Goal: Find contact information: Find contact information

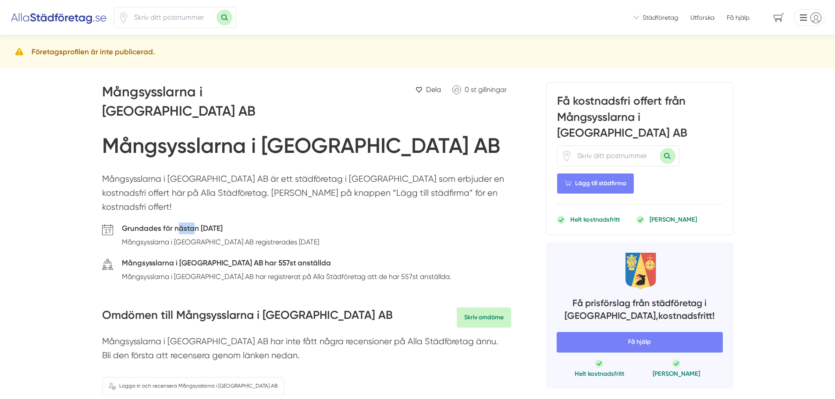
click at [247, 223] on h5 "Grundades för nästan [DATE]" at bounding box center [220, 230] width 197 height 14
click at [262, 223] on h5 "Grundades för nästan [DATE]" at bounding box center [220, 230] width 197 height 14
click at [209, 133] on h1 "Mångsysslarna i [GEOGRAPHIC_DATA] AB" at bounding box center [301, 147] width 398 height 29
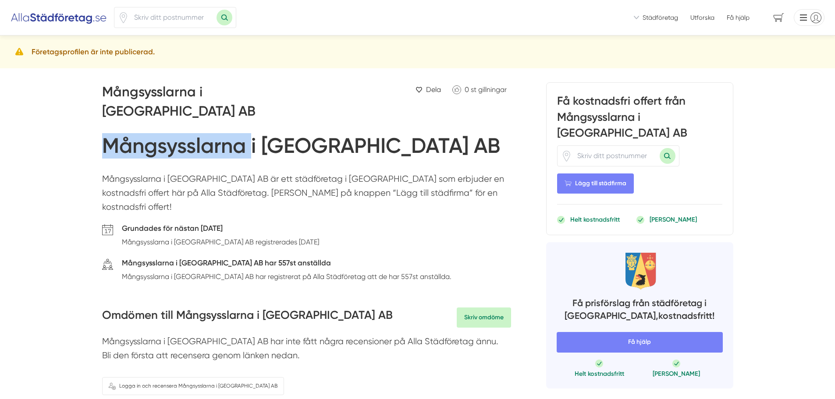
click at [209, 133] on h1 "Mångsysslarna i [GEOGRAPHIC_DATA] AB" at bounding box center [301, 147] width 398 height 29
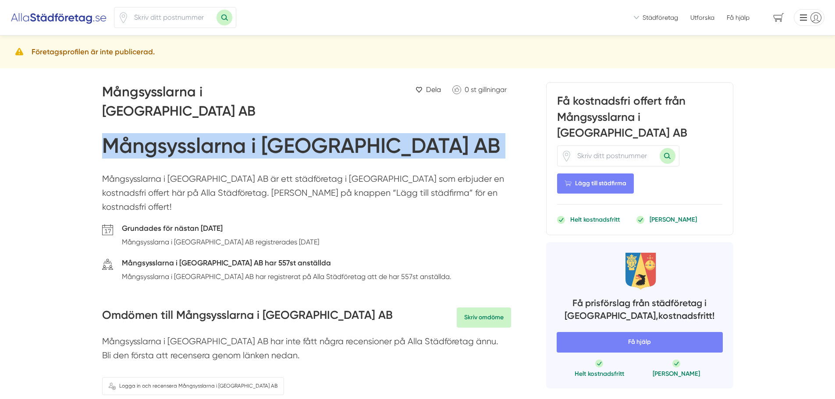
click at [209, 133] on h1 "Mångsysslarna i [GEOGRAPHIC_DATA] AB" at bounding box center [301, 147] width 398 height 29
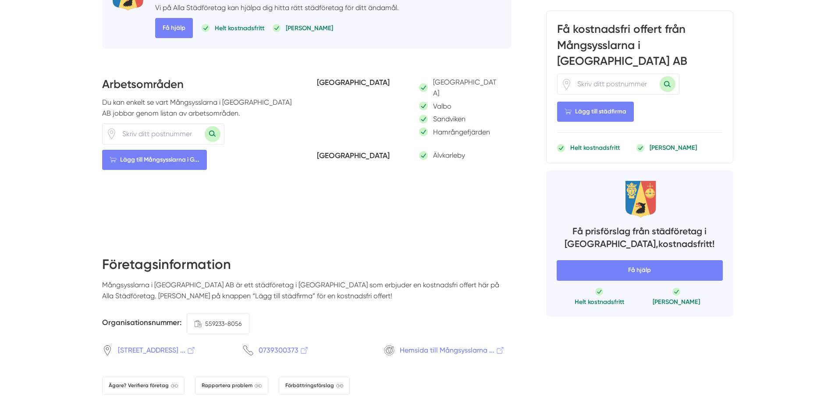
scroll to position [438, 0]
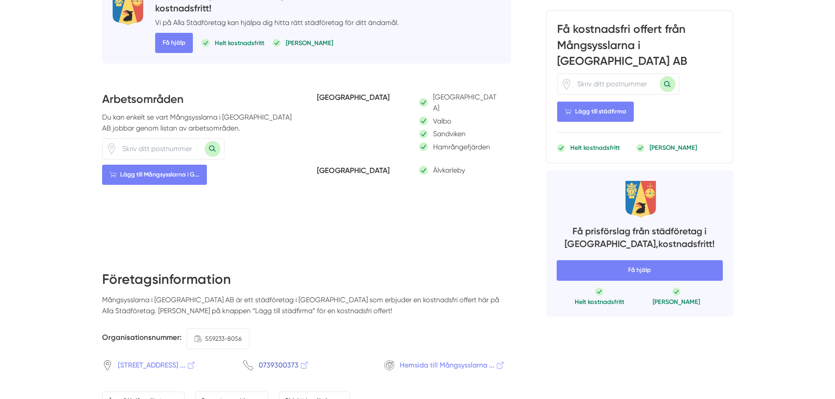
click at [277, 360] on span "0739300373" at bounding box center [284, 365] width 50 height 11
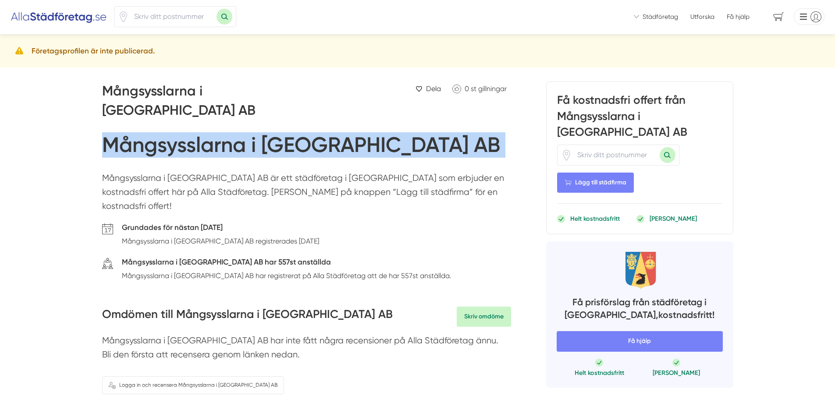
scroll to position [0, 0]
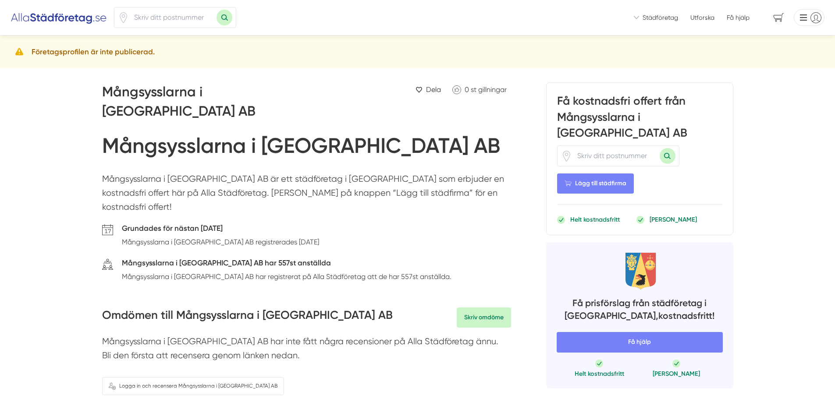
click at [299, 223] on div "Grundades för nästan [DATE] Mångsysslarna i [GEOGRAPHIC_DATA] AB registrerades …" at bounding box center [306, 237] width 409 height 29
drag, startPoint x: 140, startPoint y: 123, endPoint x: 229, endPoint y: 120, distance: 88.6
click at [229, 133] on h1 "Mångsysslarna i [GEOGRAPHIC_DATA] AB" at bounding box center [301, 147] width 398 height 29
click at [272, 133] on h1 "Mångsysslarna i [GEOGRAPHIC_DATA] AB" at bounding box center [301, 147] width 398 height 29
click at [318, 133] on h1 "Mångsysslarna i [GEOGRAPHIC_DATA] AB" at bounding box center [301, 147] width 398 height 29
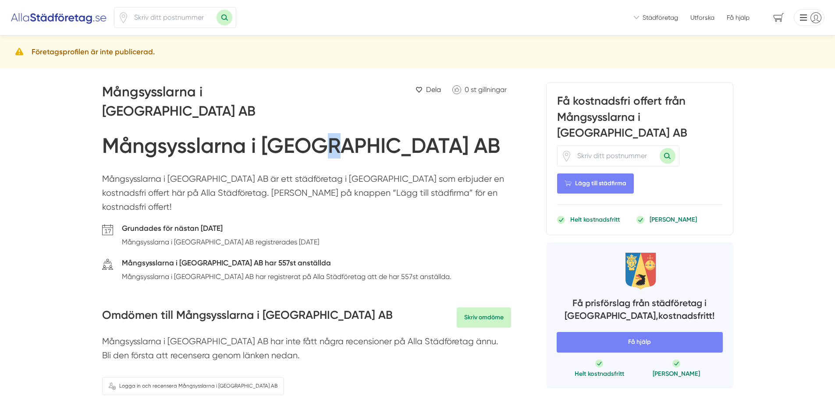
click at [318, 133] on h1 "Mångsysslarna i [GEOGRAPHIC_DATA] AB" at bounding box center [301, 147] width 398 height 29
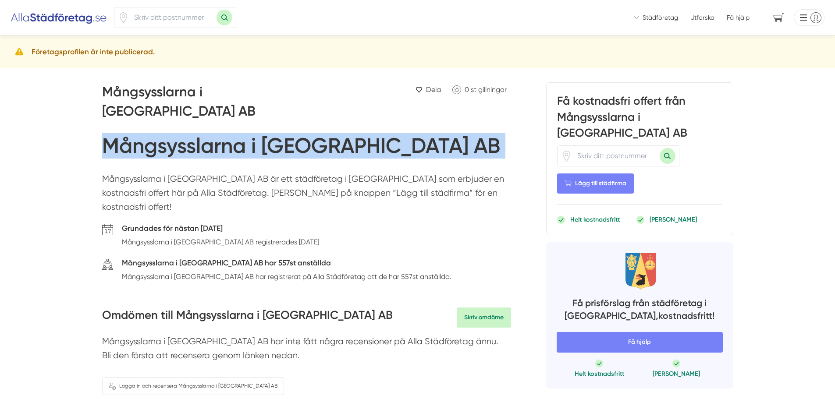
click at [318, 133] on h1 "Mångsysslarna i [GEOGRAPHIC_DATA] AB" at bounding box center [301, 147] width 398 height 29
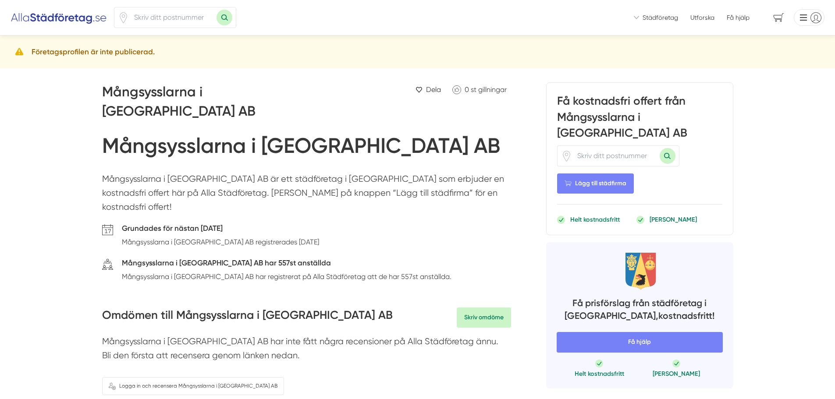
click at [284, 133] on h1 "Mångsysslarna i [GEOGRAPHIC_DATA] AB" at bounding box center [301, 147] width 398 height 29
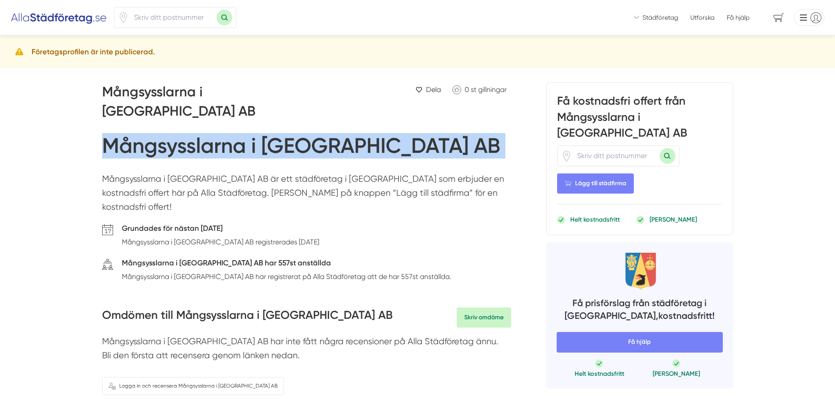
click at [284, 133] on h1 "Mångsysslarna i [GEOGRAPHIC_DATA] AB" at bounding box center [301, 147] width 398 height 29
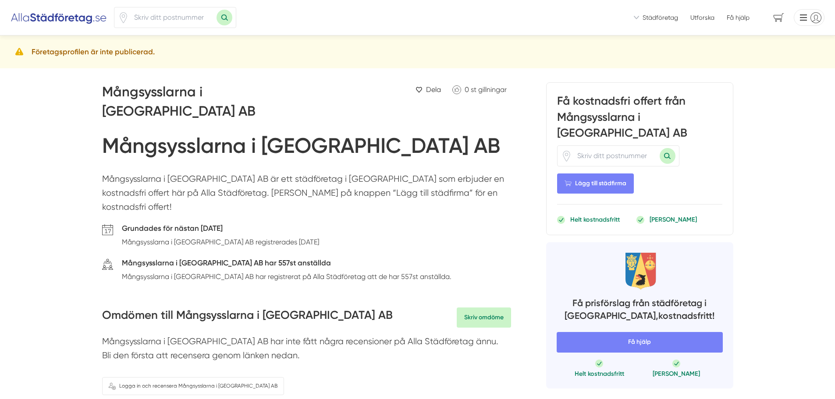
click at [299, 172] on p "Mångsysslarna i [GEOGRAPHIC_DATA] AB är ett städföretag i [GEOGRAPHIC_DATA] som…" at bounding box center [306, 195] width 409 height 46
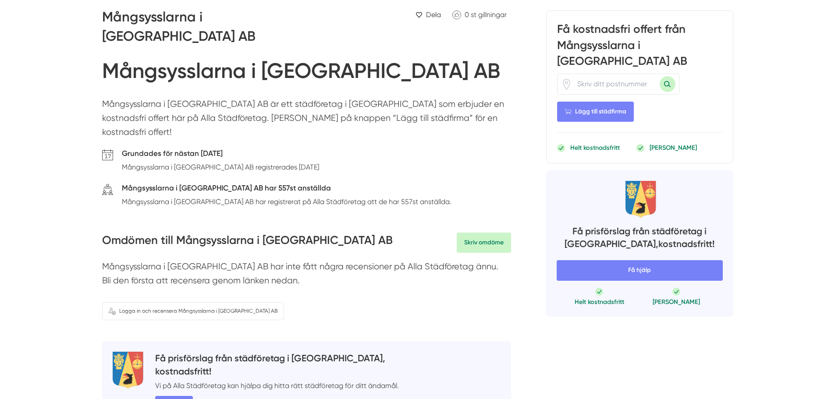
scroll to position [0, 0]
